Goal: Transaction & Acquisition: Purchase product/service

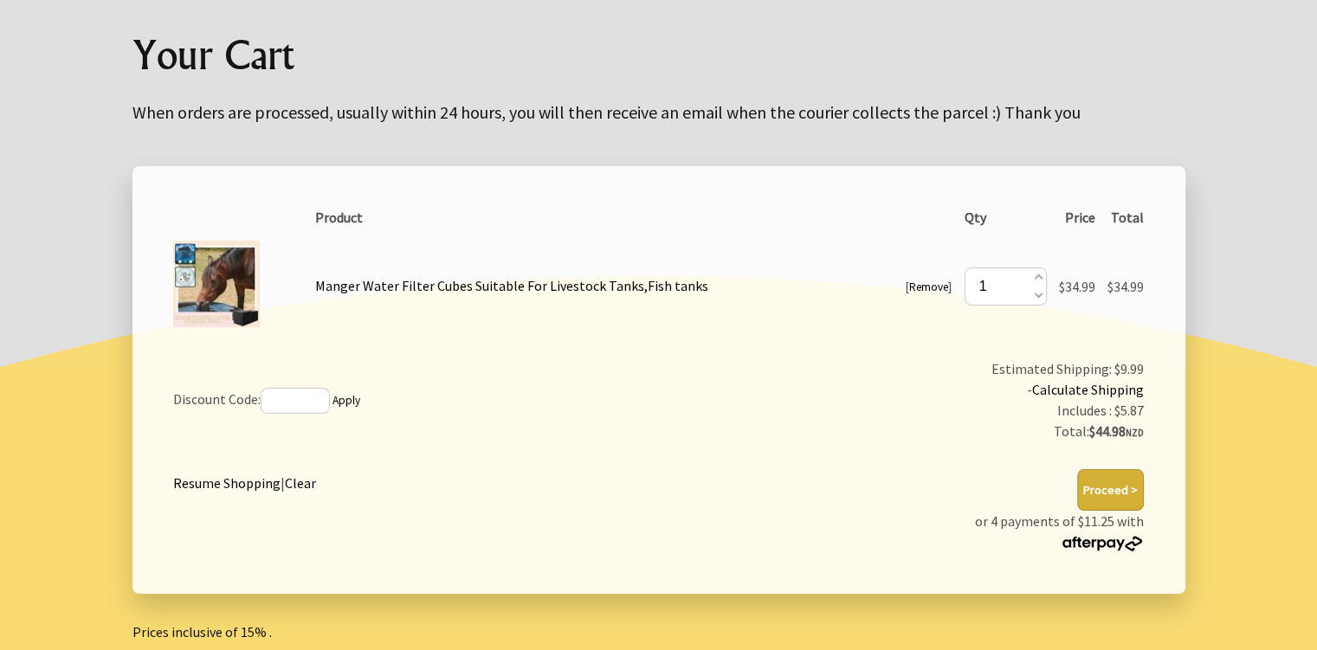
scroll to position [182, 0]
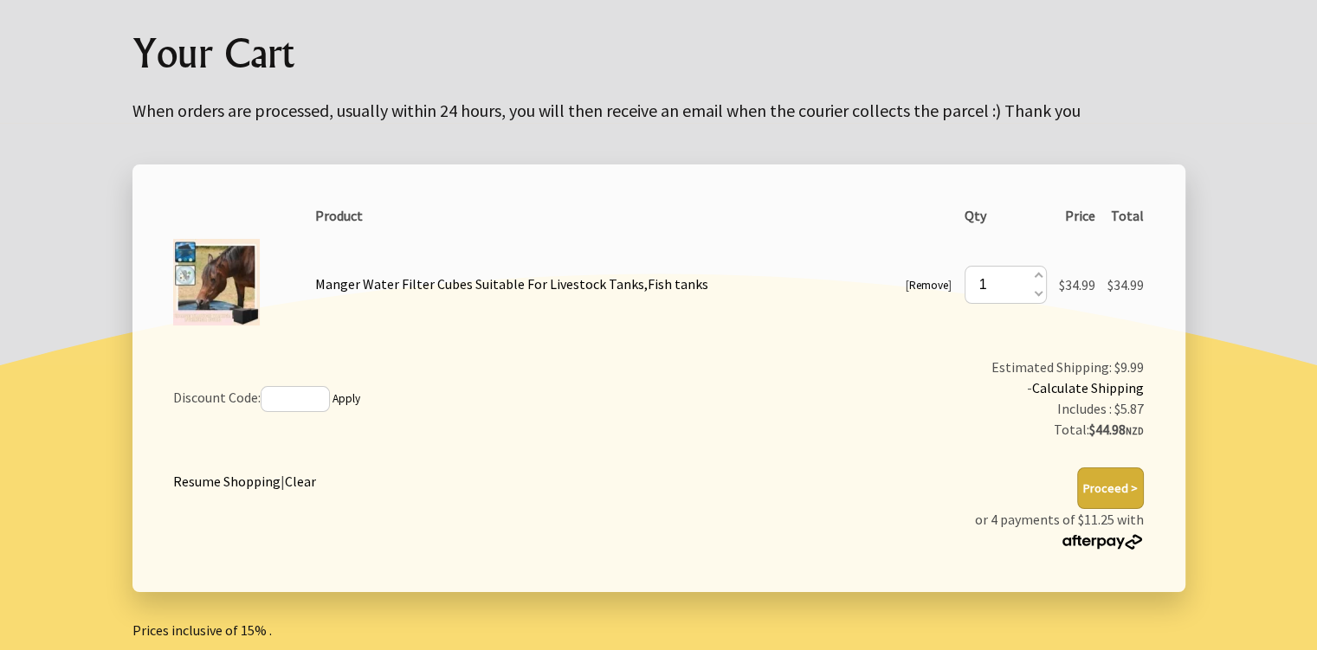
click at [194, 294] on img at bounding box center [216, 282] width 87 height 87
click at [424, 283] on link "Manger Water Filter Cubes Suitable For Livestock Tanks,Fish tanks" at bounding box center [511, 283] width 393 height 17
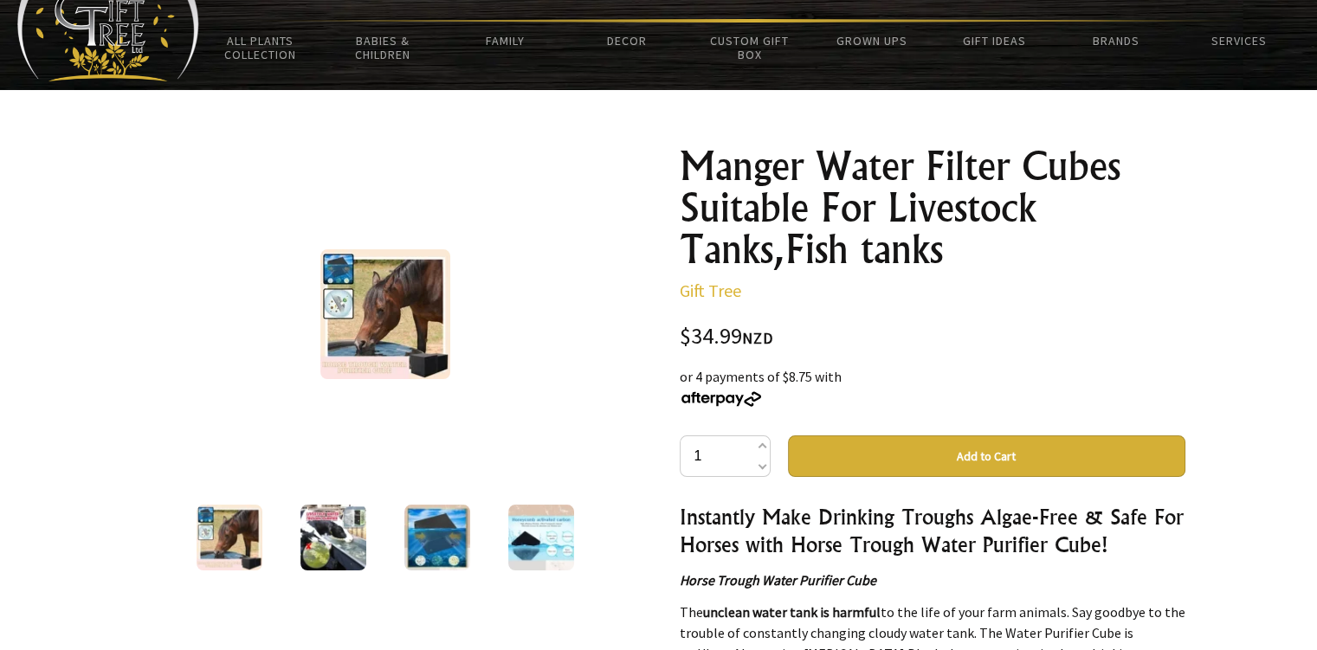
scroll to position [80, 0]
click at [340, 534] on img at bounding box center [334, 538] width 66 height 66
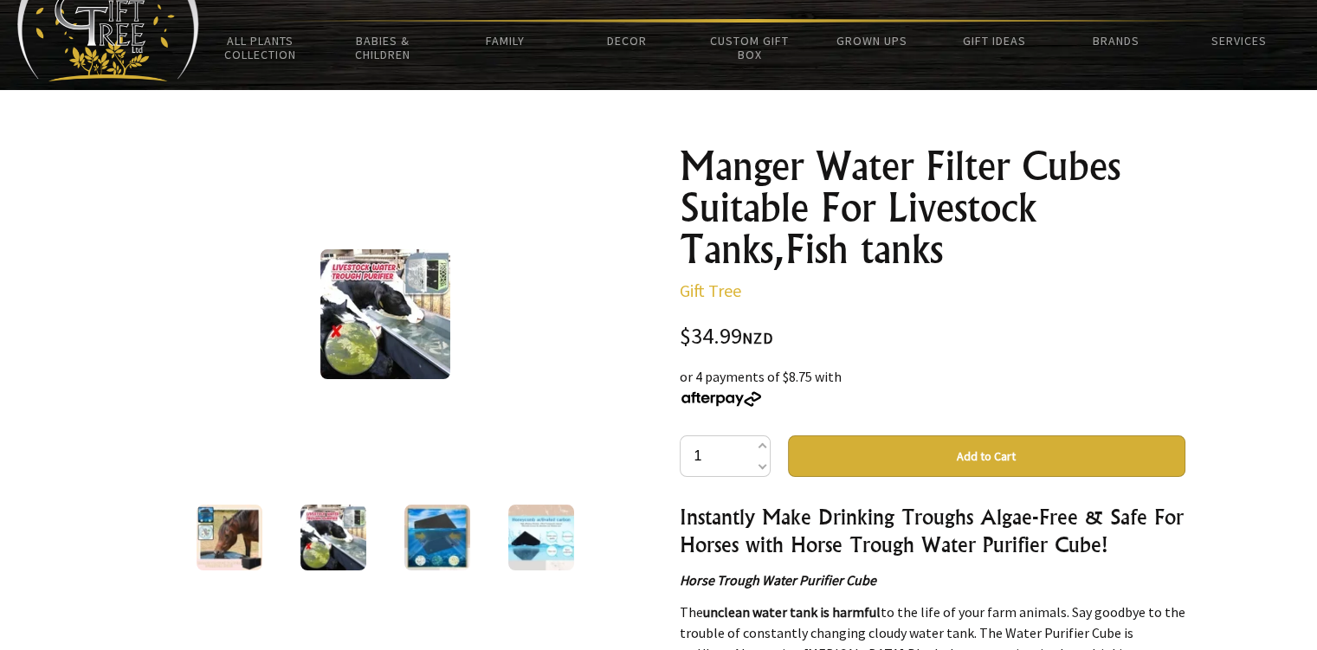
click at [467, 547] on img at bounding box center [437, 538] width 66 height 66
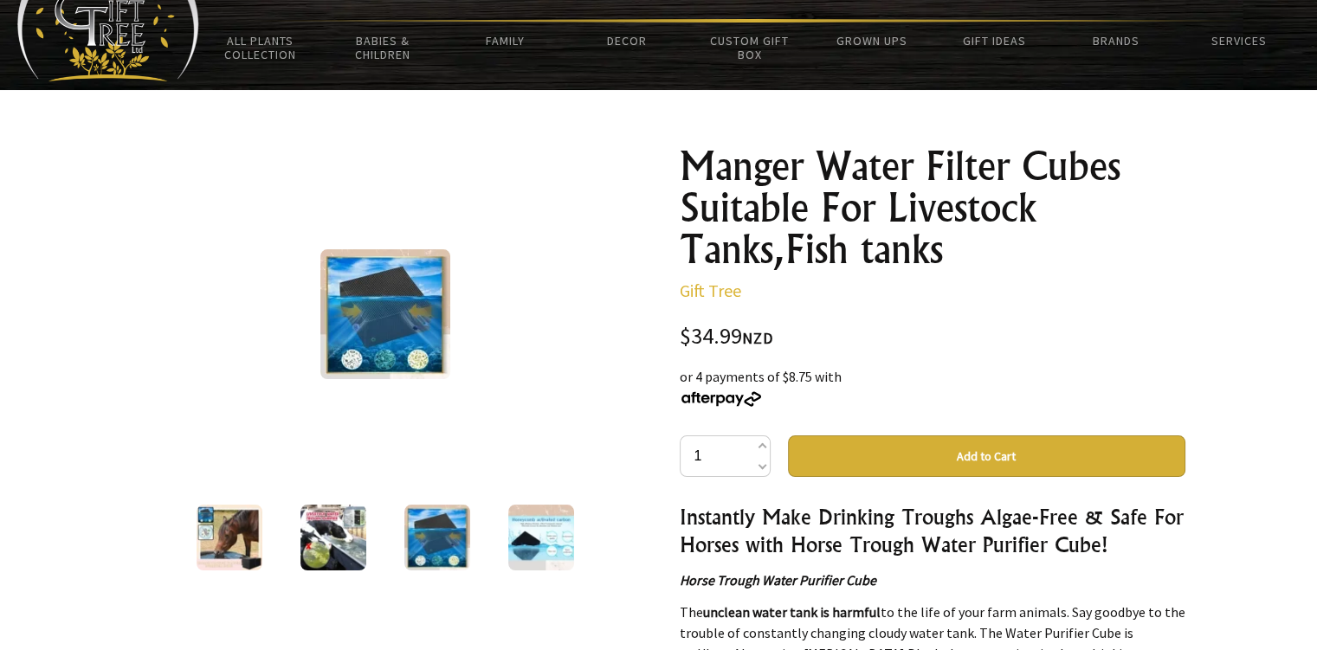
click at [514, 540] on img at bounding box center [541, 538] width 66 height 66
